Goal: Find specific page/section: Find specific page/section

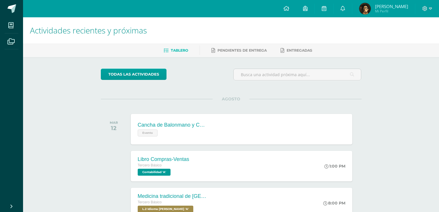
click at [426, 13] on div at bounding box center [428, 8] width 24 height 17
drag, startPoint x: 422, startPoint y: 7, endPoint x: 425, endPoint y: 10, distance: 4.1
click at [424, 9] on icon at bounding box center [424, 8] width 5 height 5
click at [407, 40] on span "Cerrar sesión" at bounding box center [412, 39] width 26 height 5
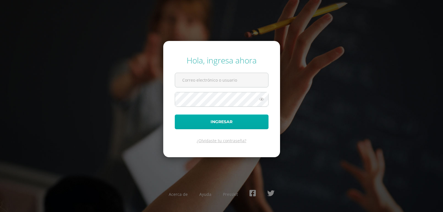
type input "[EMAIL_ADDRESS][DOMAIN_NAME]"
click at [214, 125] on button "Ingresar" at bounding box center [222, 121] width 94 height 15
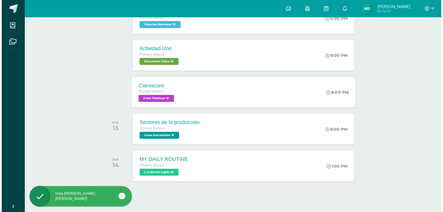
scroll to position [153, 0]
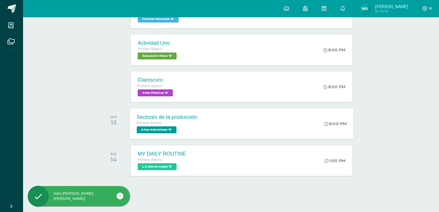
click at [155, 118] on div "Sectores de la producción" at bounding box center [167, 117] width 61 height 6
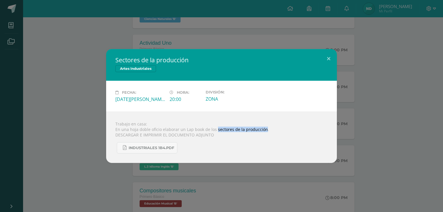
drag, startPoint x: 215, startPoint y: 129, endPoint x: 262, endPoint y: 131, distance: 47.1
click at [262, 131] on div "Trabajo en casa: En una hoja doble oficio elaborar un Lap book de los sectores …" at bounding box center [221, 137] width 231 height 51
copy div "sectores de la producción"
